Goal: Transaction & Acquisition: Download file/media

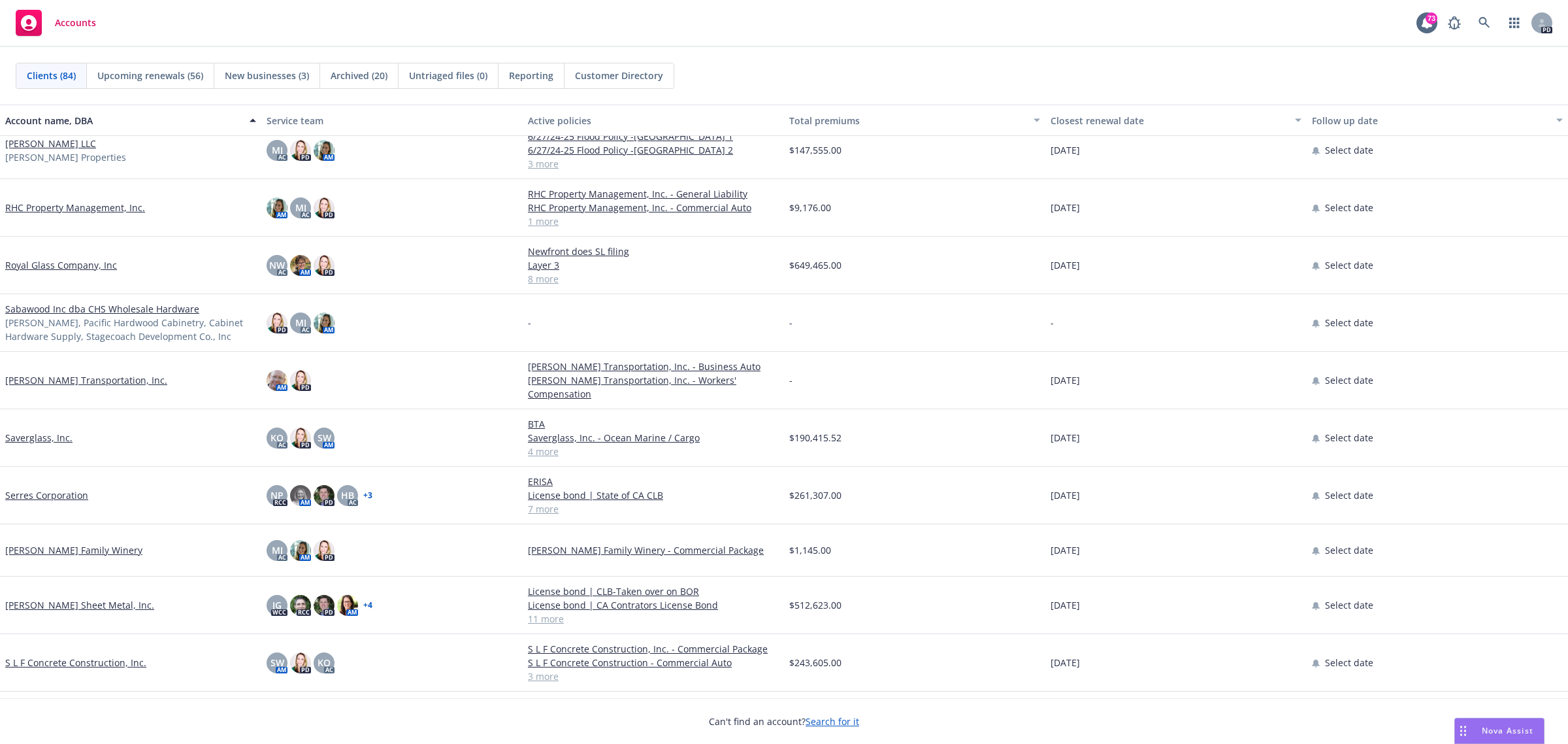
scroll to position [3512, 0]
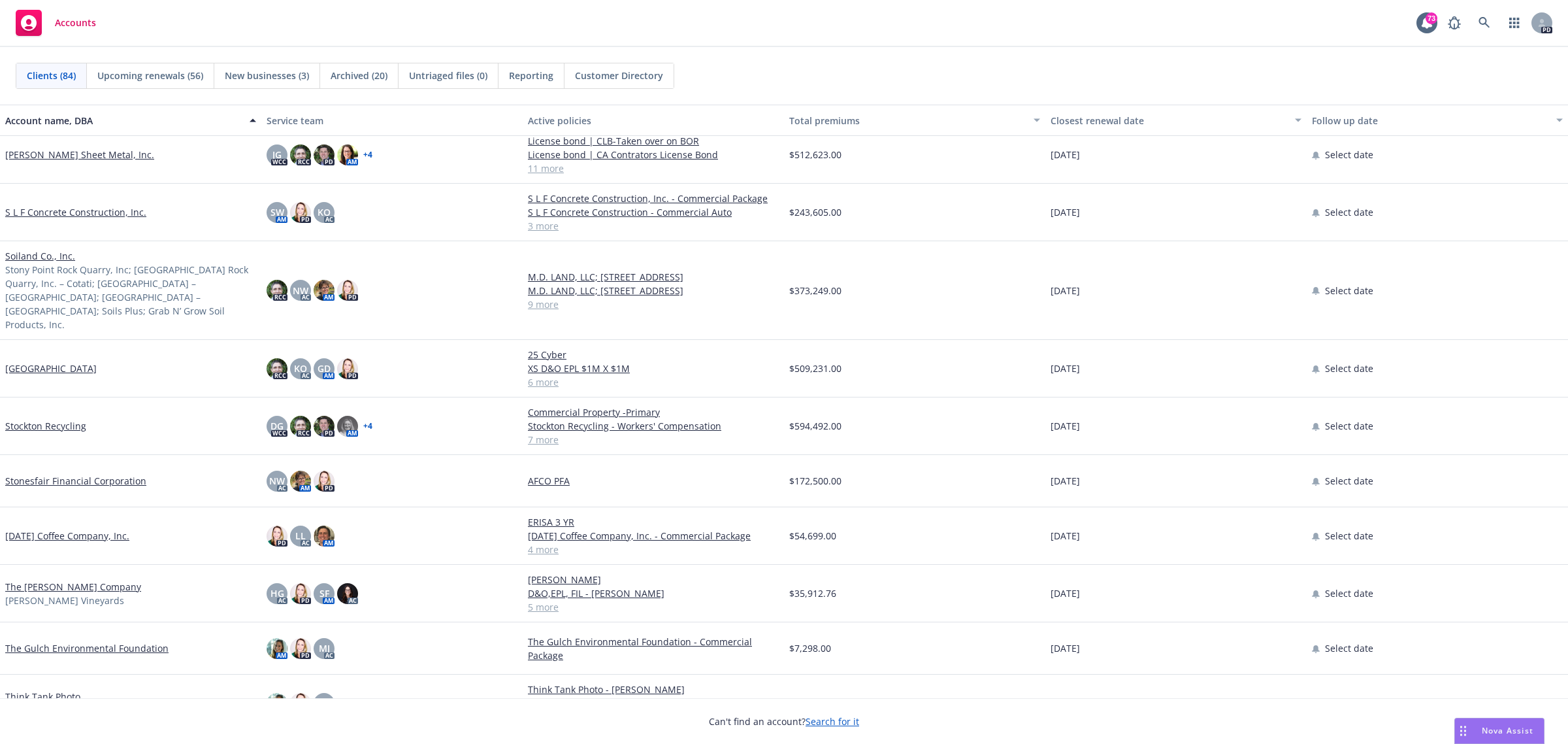
click at [77, 580] on link "The [PERSON_NAME] Company" at bounding box center [73, 587] width 136 height 14
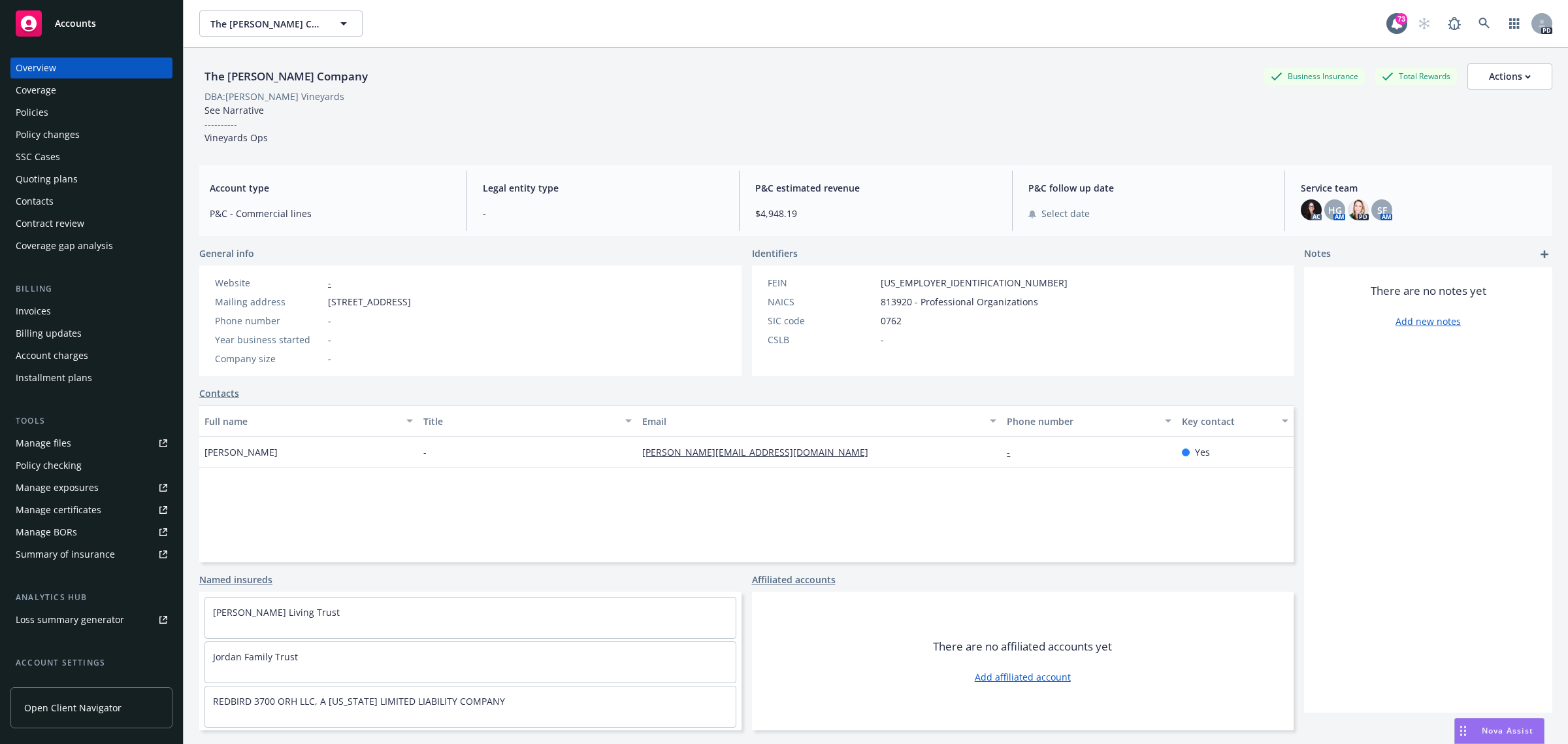
click at [44, 116] on div "Policies" at bounding box center [32, 112] width 32 height 21
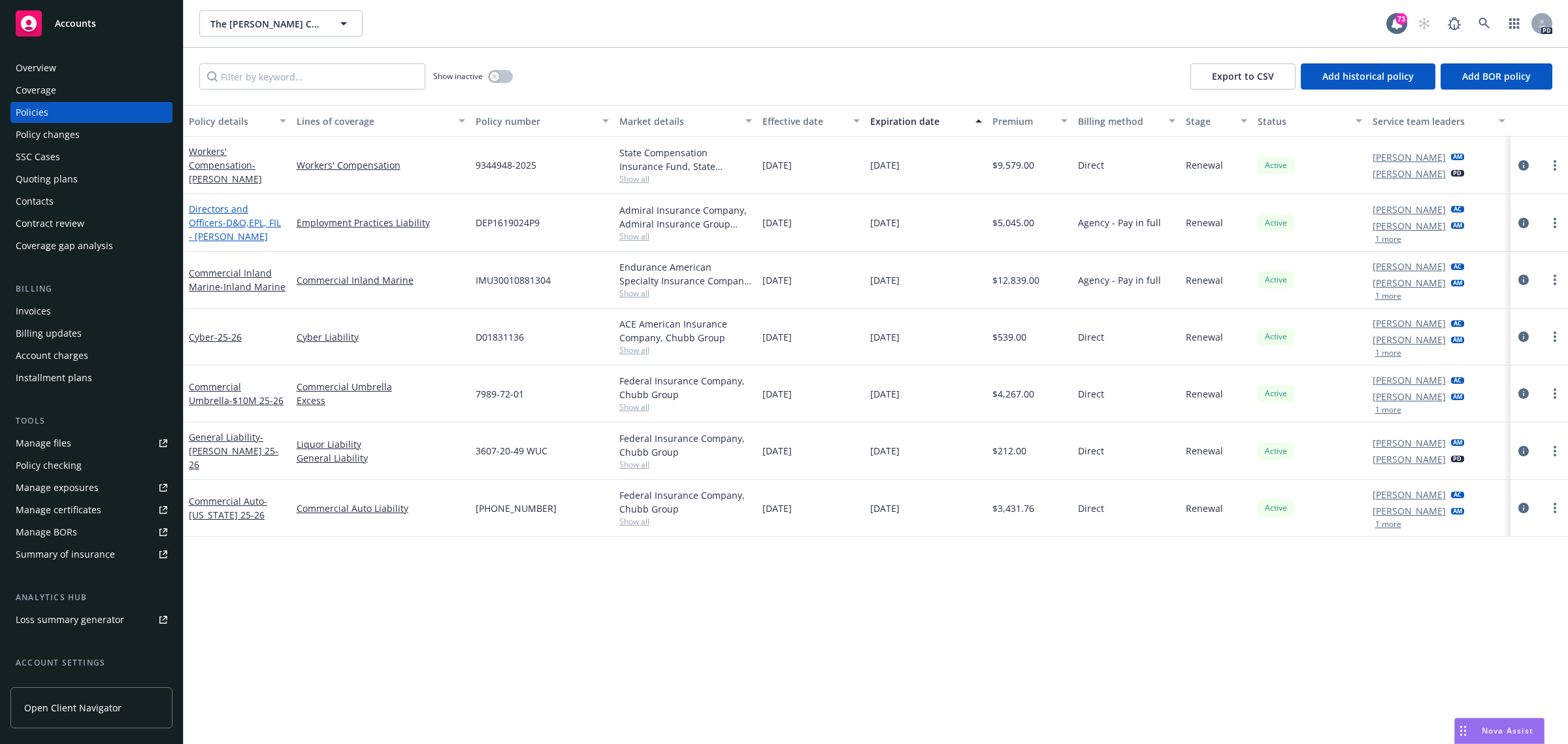
click at [246, 216] on link "Directors and Officers - D&O,EPL, FIL - [PERSON_NAME]" at bounding box center [235, 223] width 92 height 40
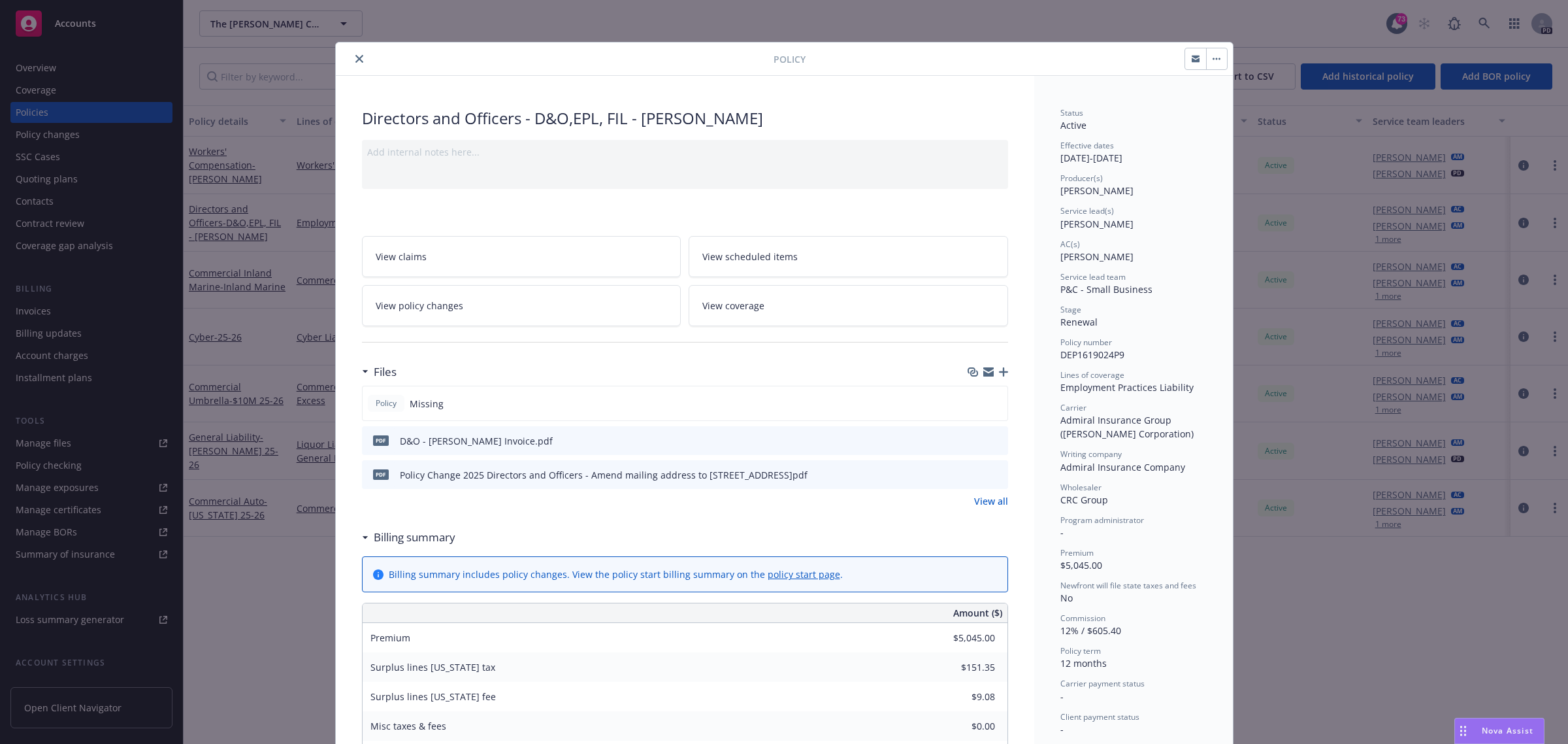
click at [356, 55] on icon "close" at bounding box center [360, 59] width 8 height 8
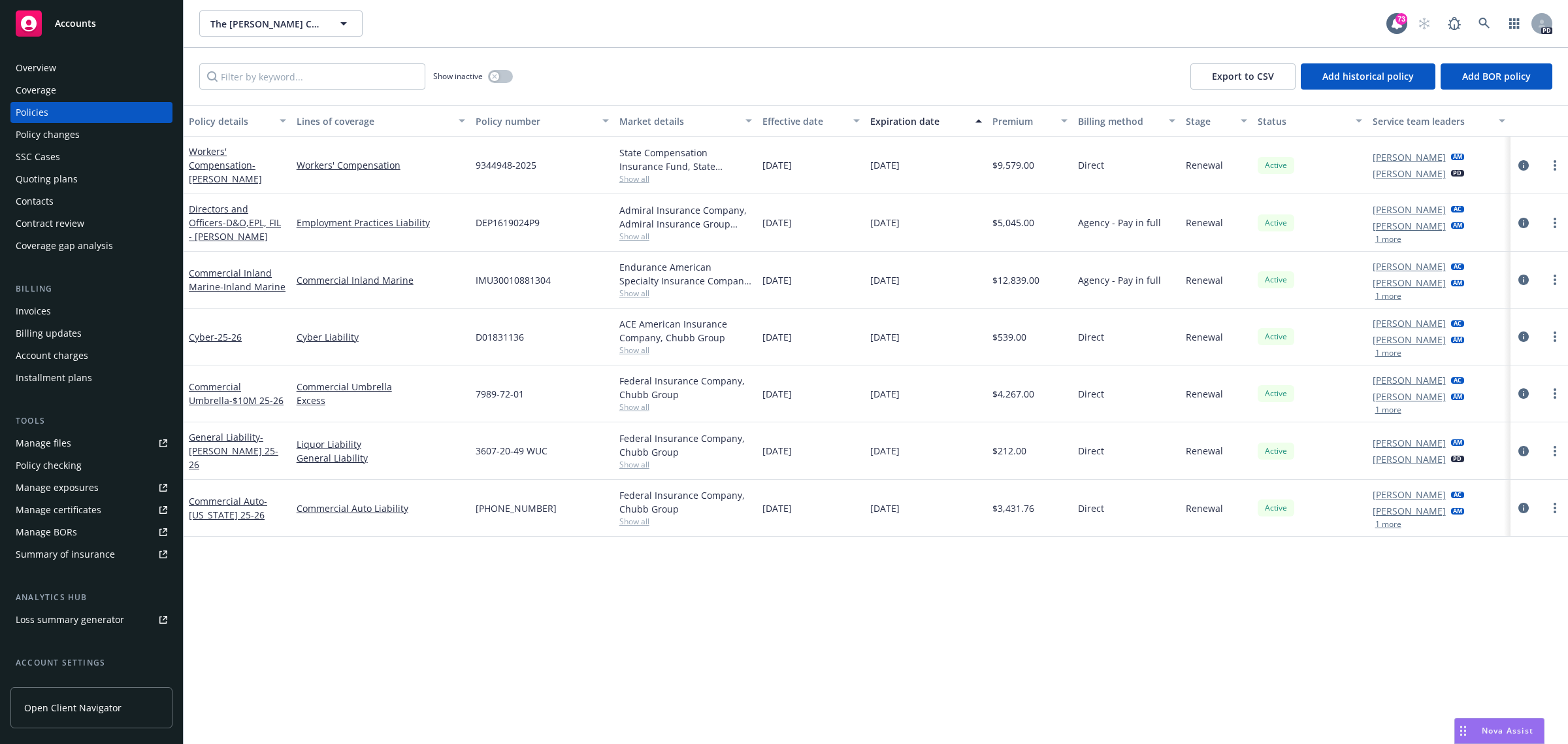
click at [84, 22] on span "Accounts" at bounding box center [75, 24] width 41 height 11
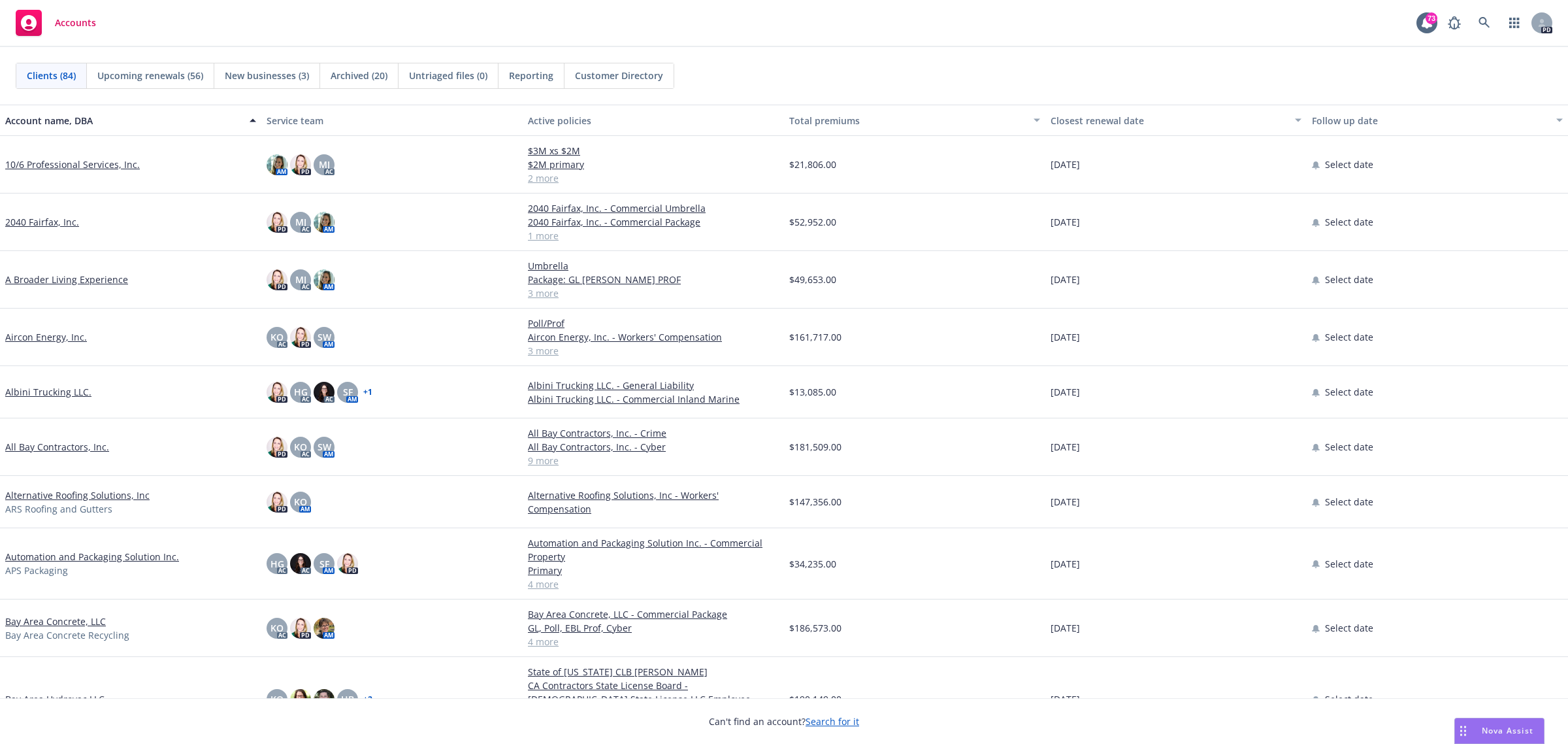
click at [33, 446] on link "All Bay Contractors, Inc." at bounding box center [57, 447] width 104 height 14
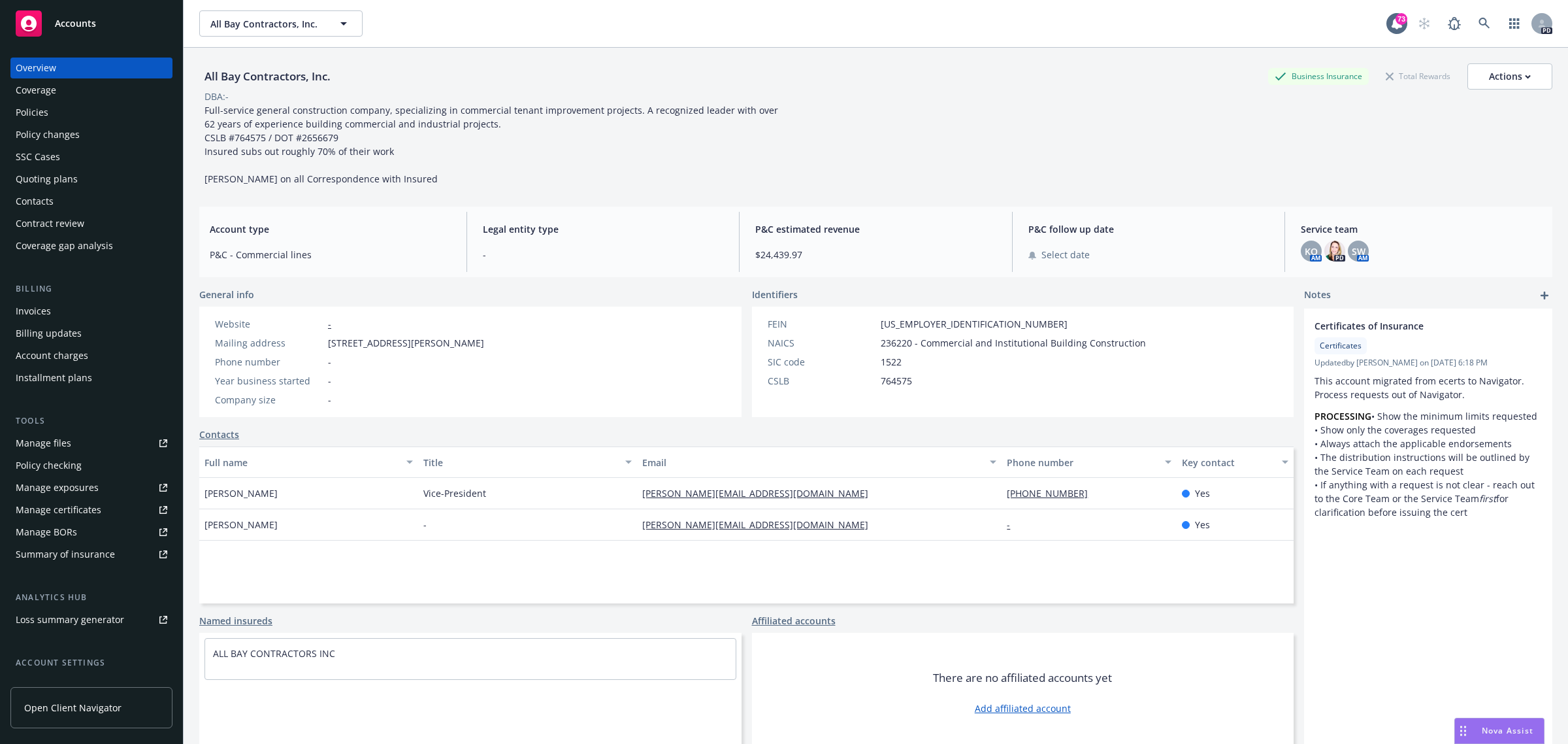
click at [31, 109] on div "Policies" at bounding box center [32, 112] width 32 height 21
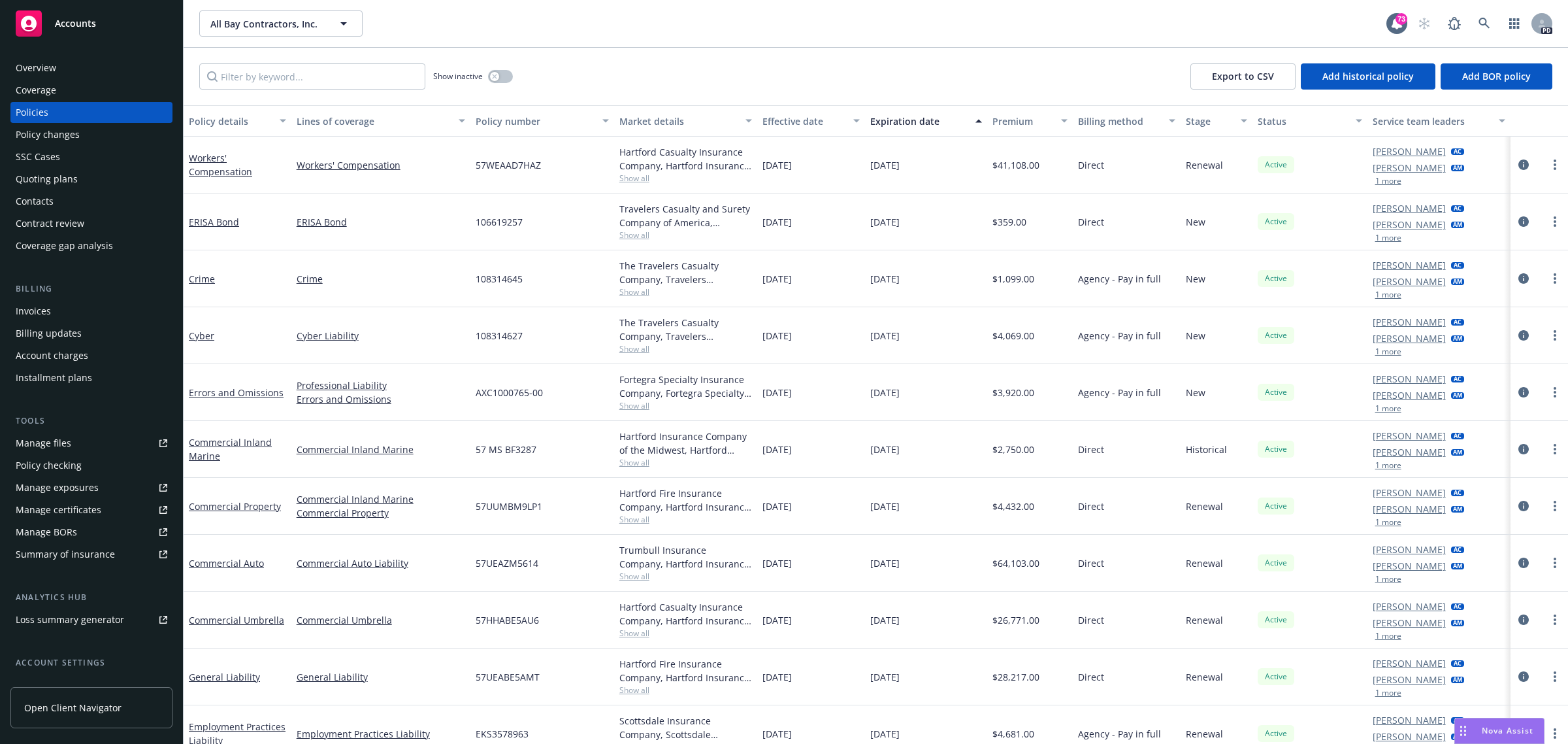
click at [73, 20] on span "Accounts" at bounding box center [75, 24] width 41 height 11
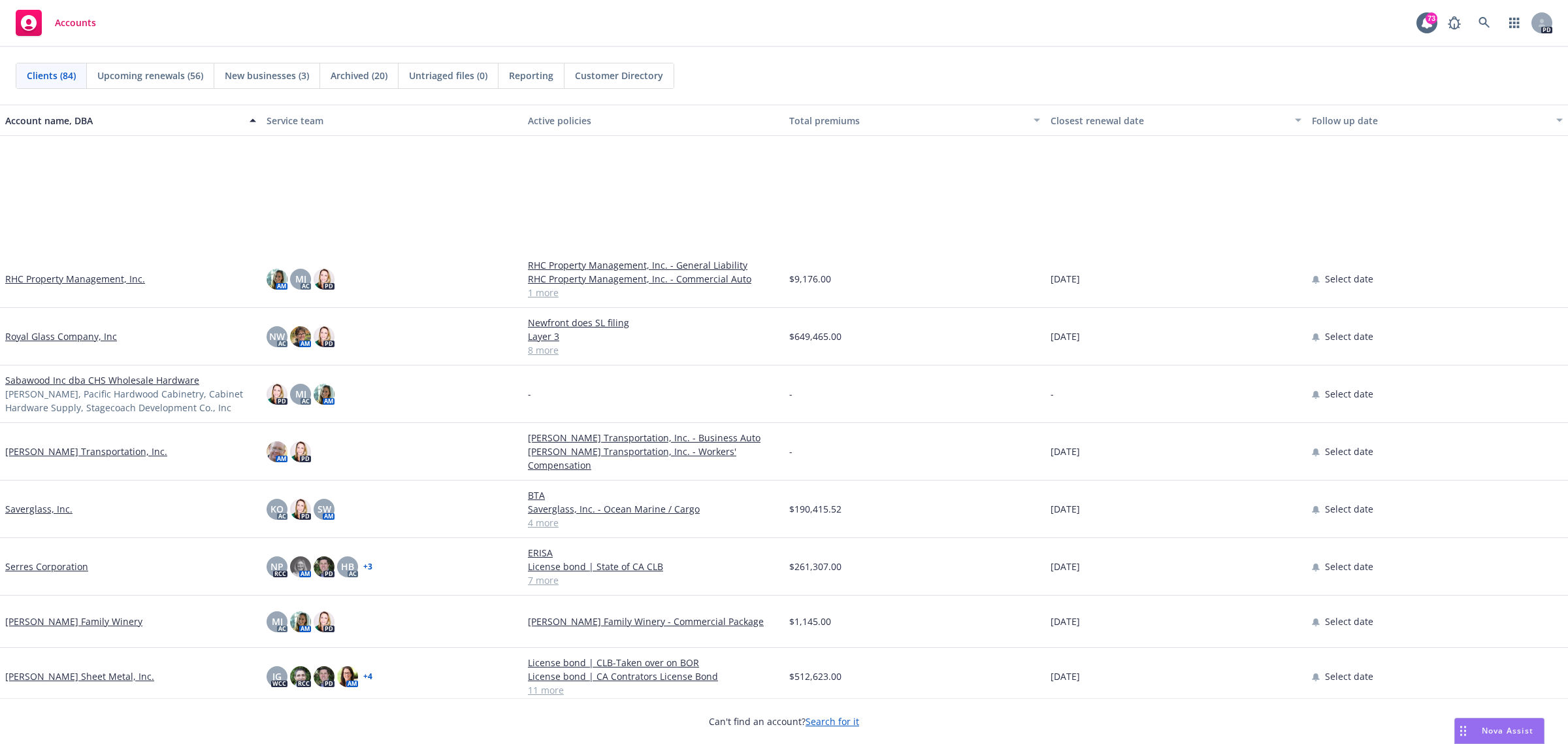
scroll to position [3349, 0]
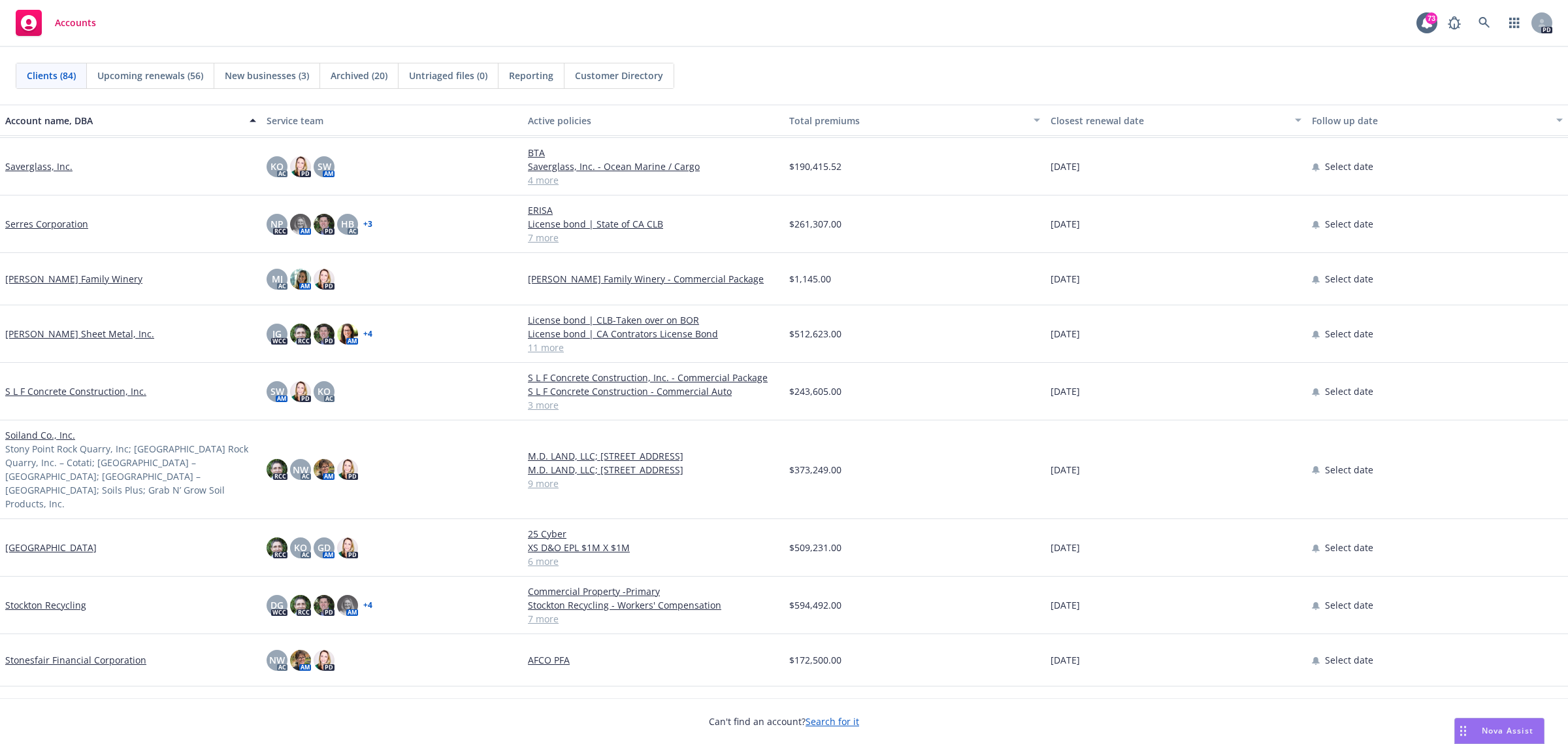
click at [24, 387] on link "S L F Concrete Construction, Inc." at bounding box center [75, 391] width 141 height 14
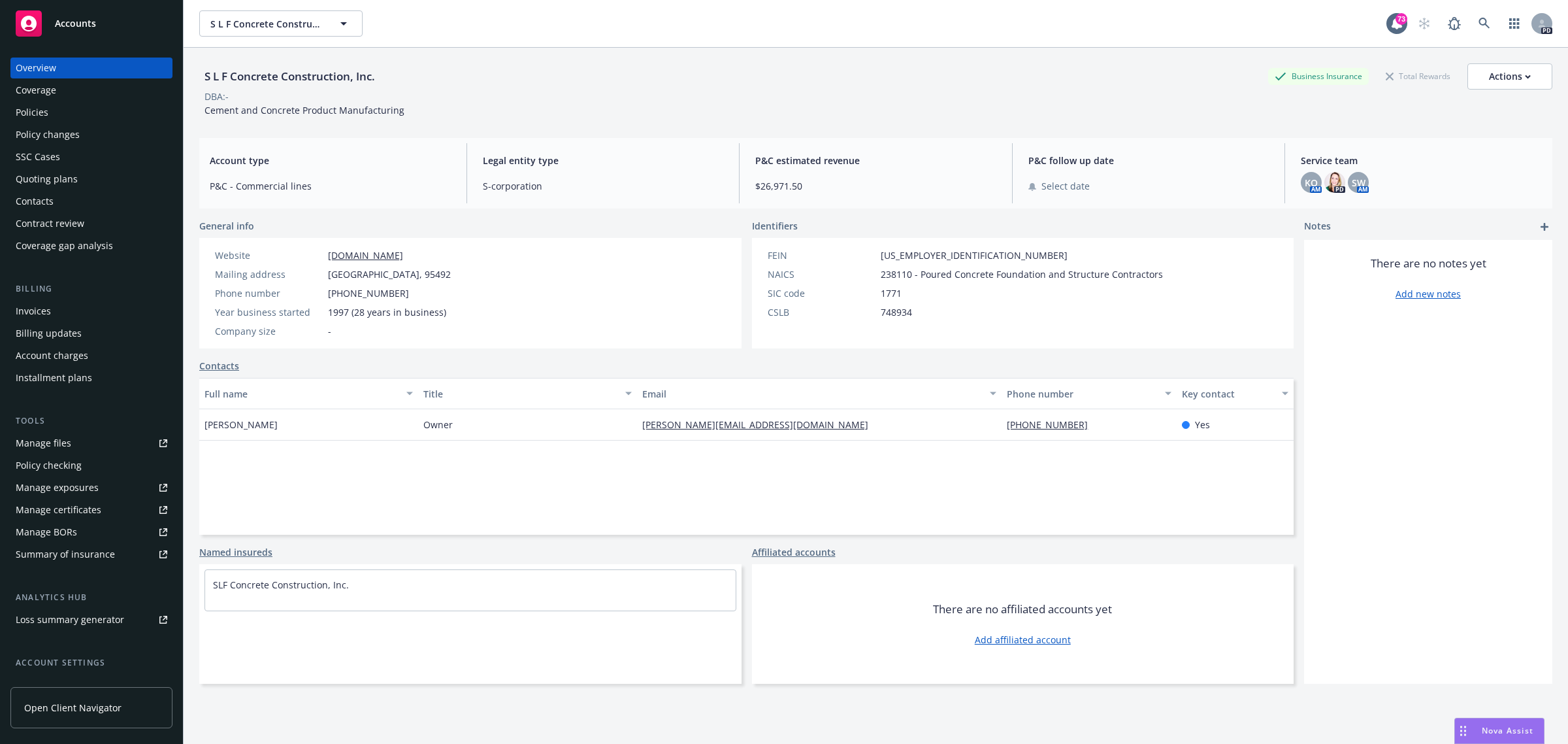
click at [41, 116] on div "Policies" at bounding box center [32, 112] width 32 height 21
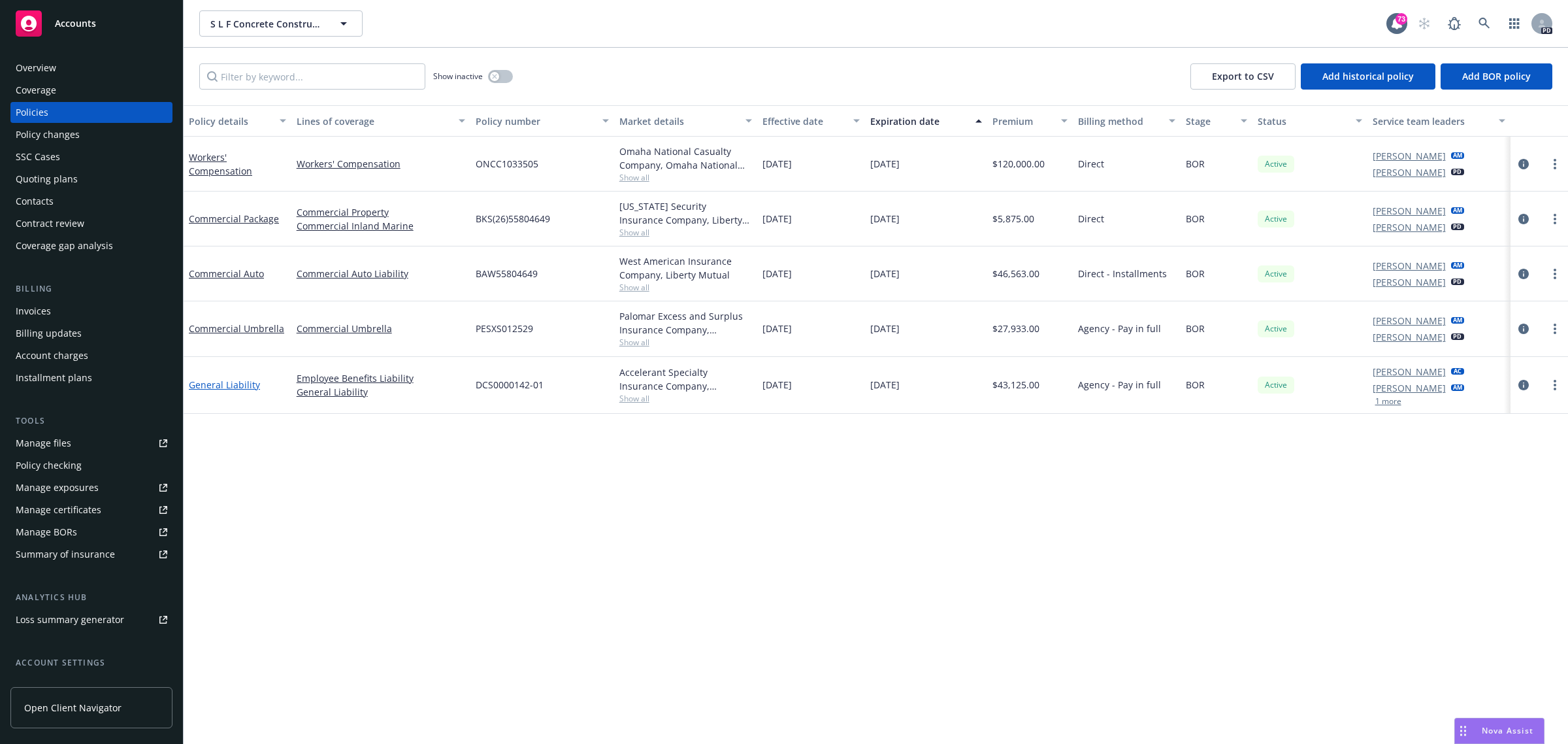
click at [219, 384] on link "General Liability" at bounding box center [224, 384] width 71 height 12
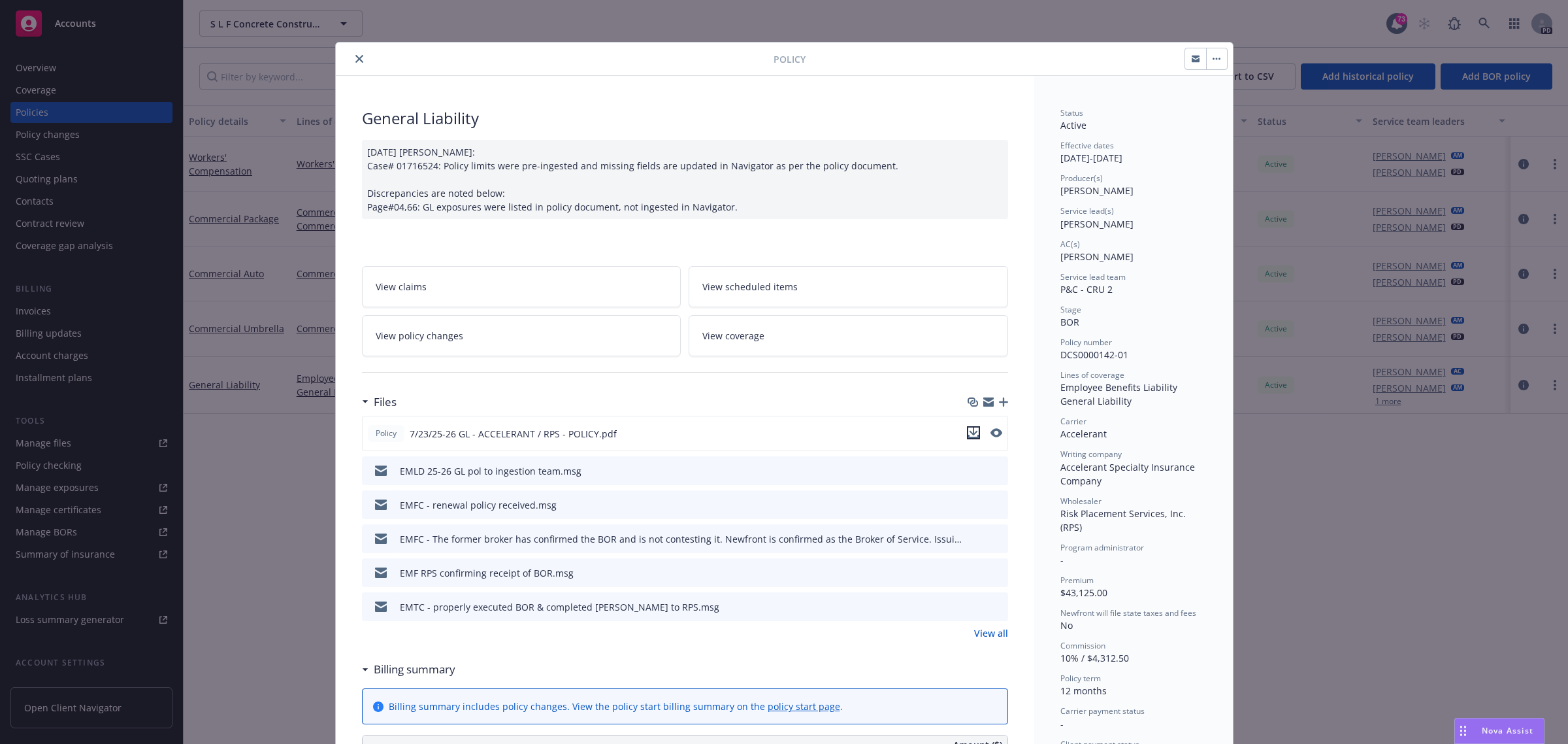
click at [969, 434] on icon "download file" at bounding box center [973, 431] width 8 height 8
drag, startPoint x: 354, startPoint y: 59, endPoint x: 317, endPoint y: 51, distance: 37.9
click at [356, 59] on icon "close" at bounding box center [360, 59] width 8 height 8
